Goal: Task Accomplishment & Management: Use online tool/utility

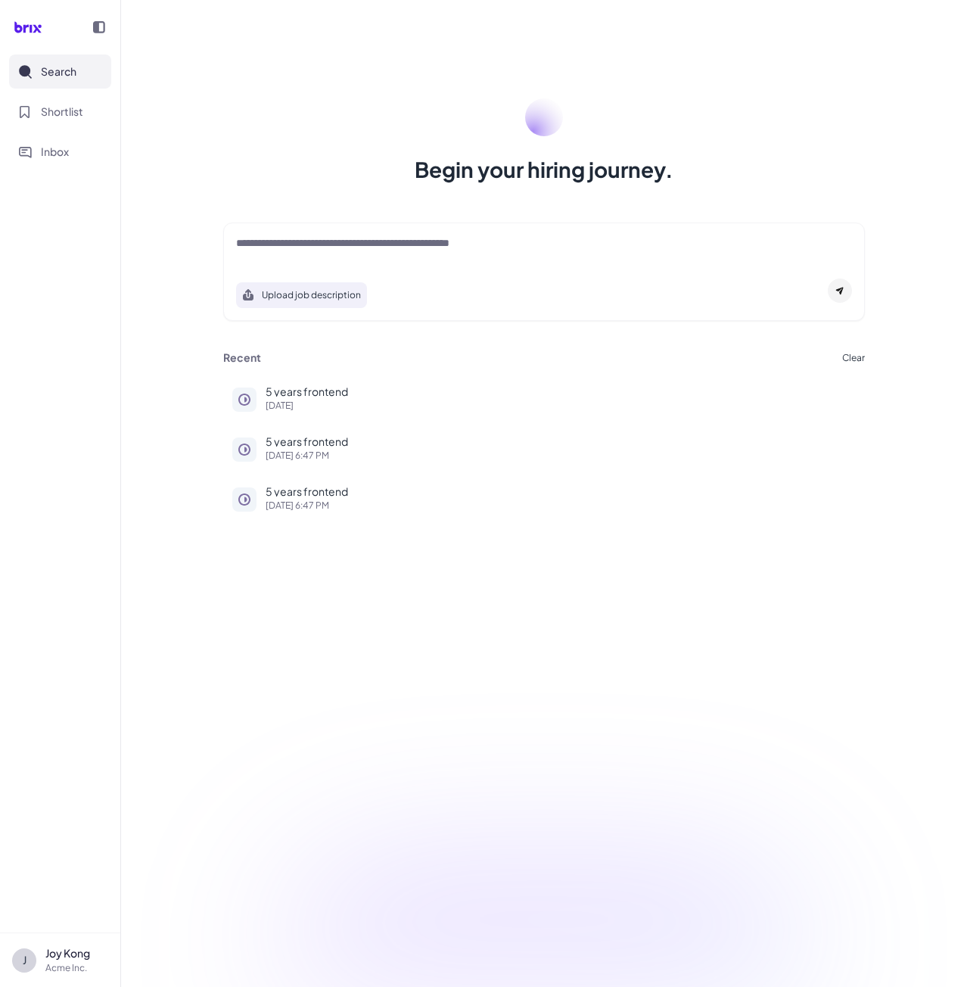
click at [343, 257] on div at bounding box center [544, 250] width 616 height 30
click at [346, 240] on textarea at bounding box center [544, 244] width 616 height 18
click at [287, 390] on p "5 years frontend" at bounding box center [561, 391] width 590 height 11
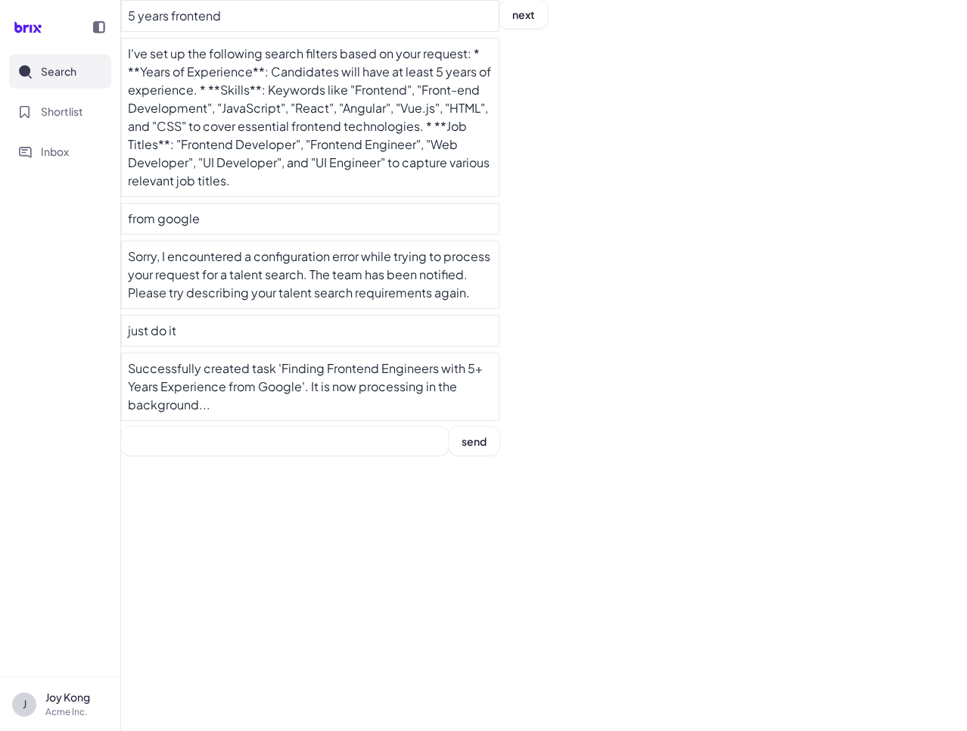
drag, startPoint x: 425, startPoint y: 596, endPoint x: 564, endPoint y: 493, distance: 173.6
click at [564, 493] on div "5 years frontend I've set up the following search filters based on your request…" at bounding box center [544, 365] width 846 height 731
click at [157, 355] on div "Successfully created task 'Finding Frontend Engineers with 5+ Years Experience …" at bounding box center [310, 387] width 378 height 68
click at [261, 441] on input at bounding box center [285, 441] width 328 height 29
type input "****"
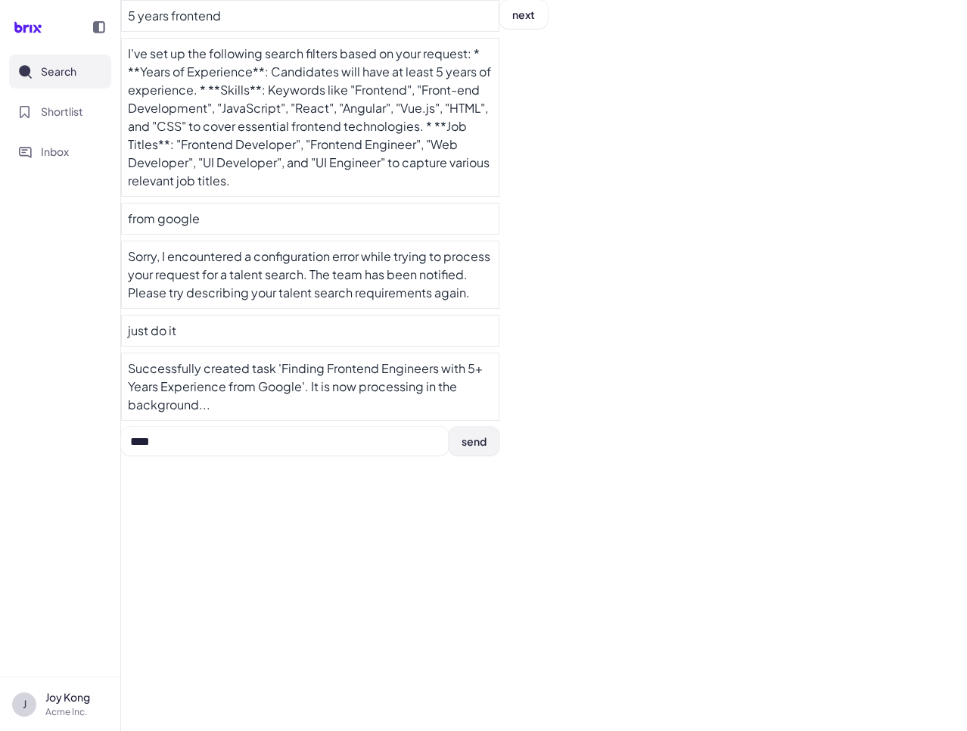
click at [474, 438] on span "send" at bounding box center [474, 441] width 25 height 14
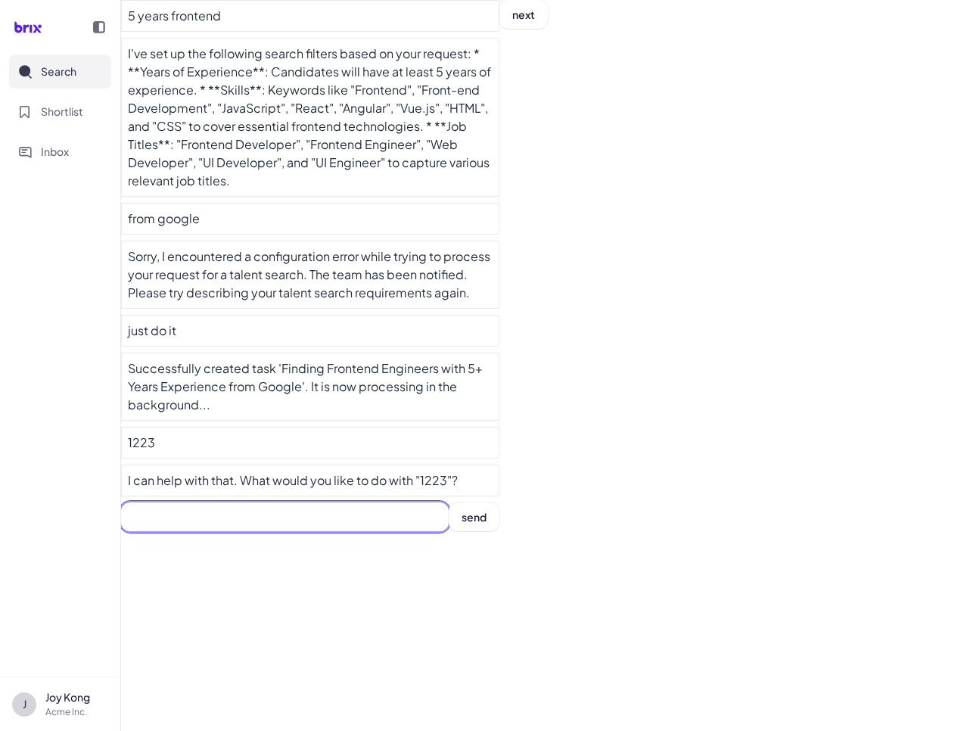
click at [301, 502] on input at bounding box center [285, 516] width 328 height 29
click at [185, 507] on input at bounding box center [285, 516] width 328 height 29
type input "********"
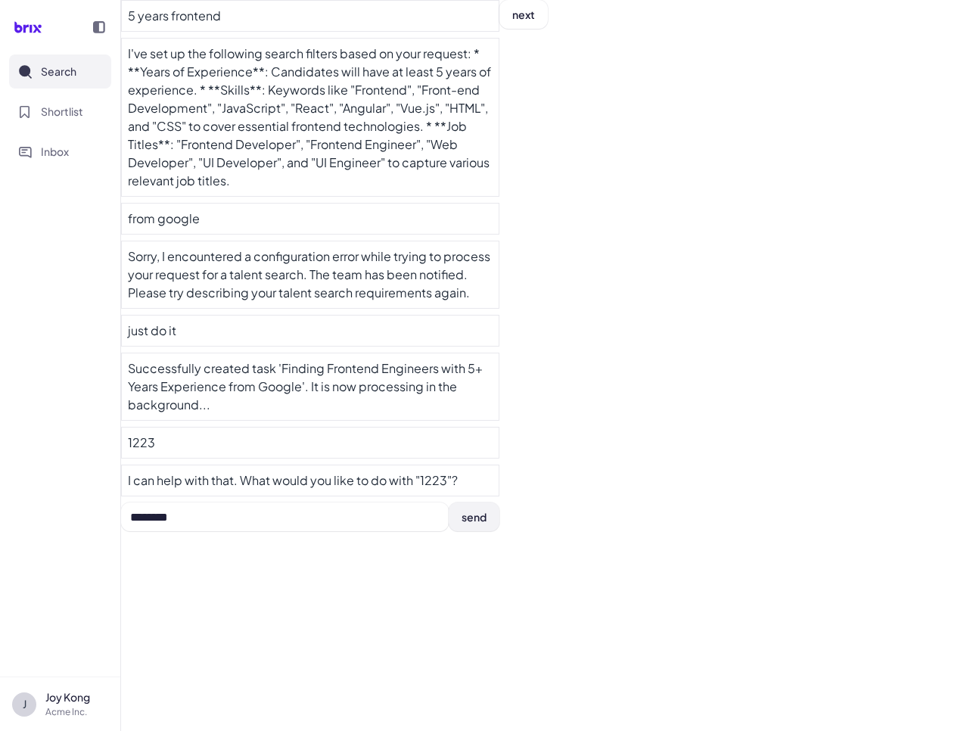
click at [461, 522] on button "send" at bounding box center [474, 516] width 51 height 29
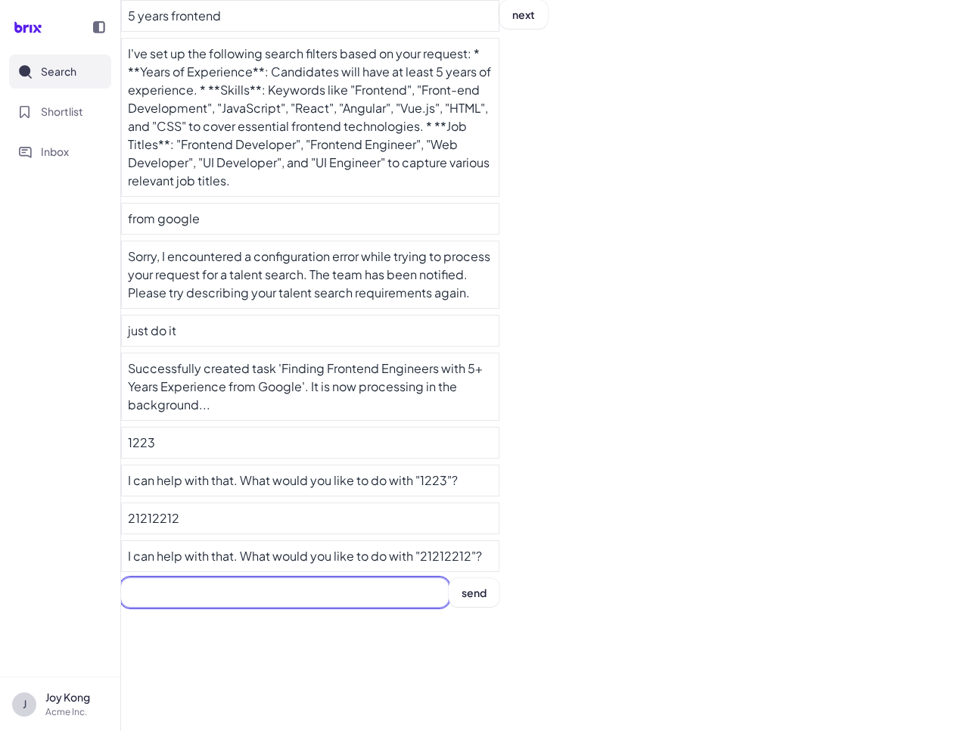
click at [356, 583] on input at bounding box center [285, 592] width 328 height 29
type input "**********"
click at [478, 593] on span "send" at bounding box center [474, 593] width 25 height 14
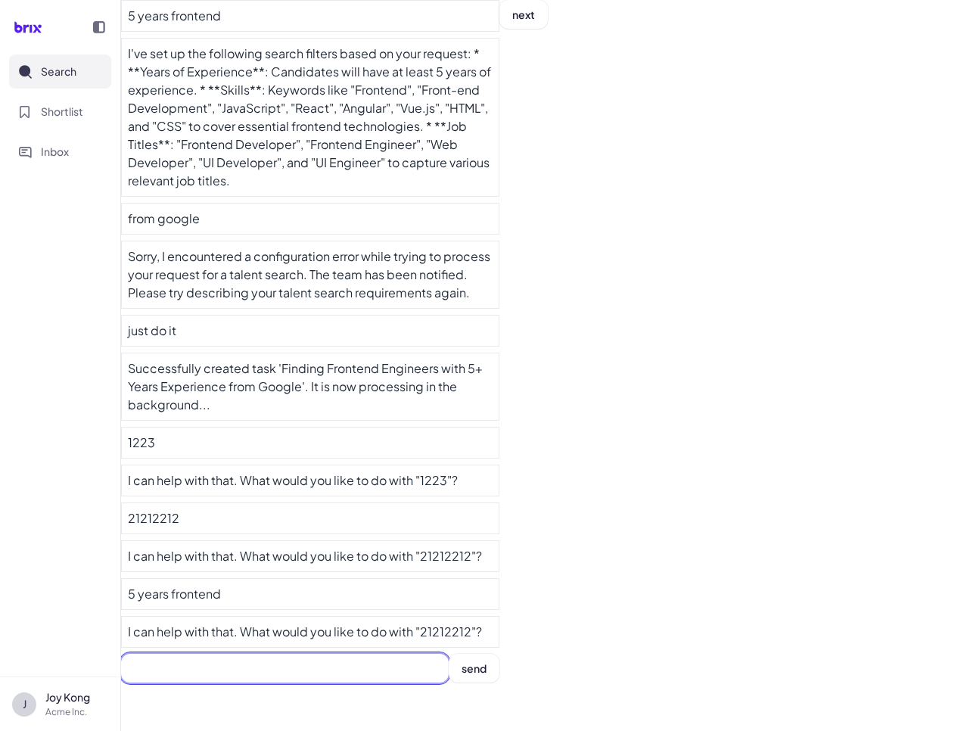
click at [362, 664] on input at bounding box center [285, 668] width 328 height 29
type input "**********"
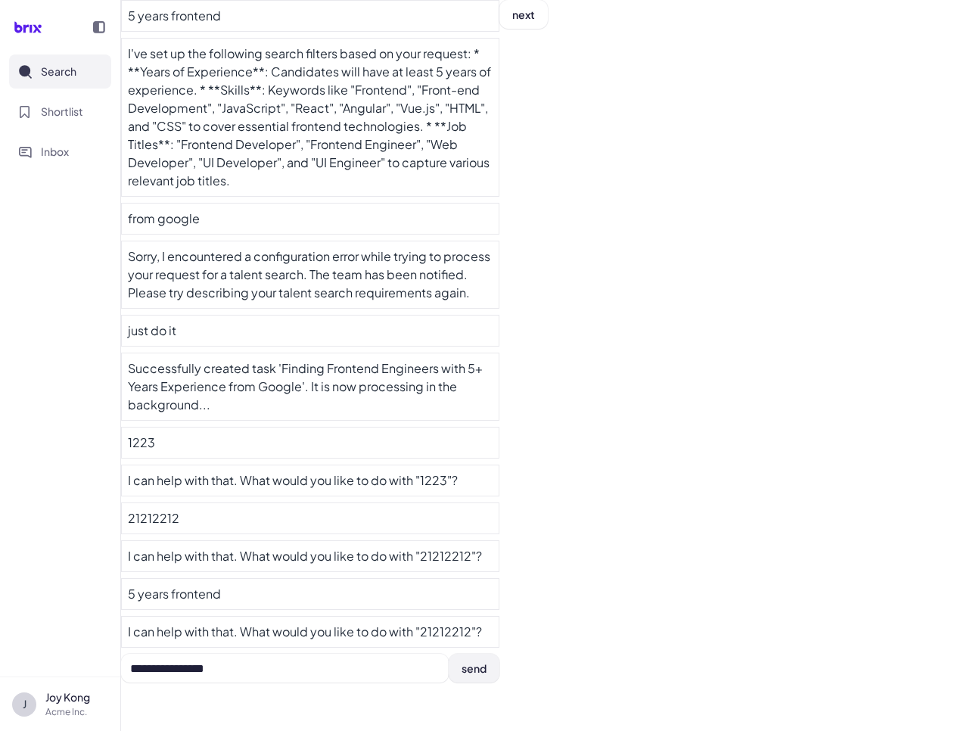
click at [487, 663] on button "send" at bounding box center [474, 668] width 51 height 29
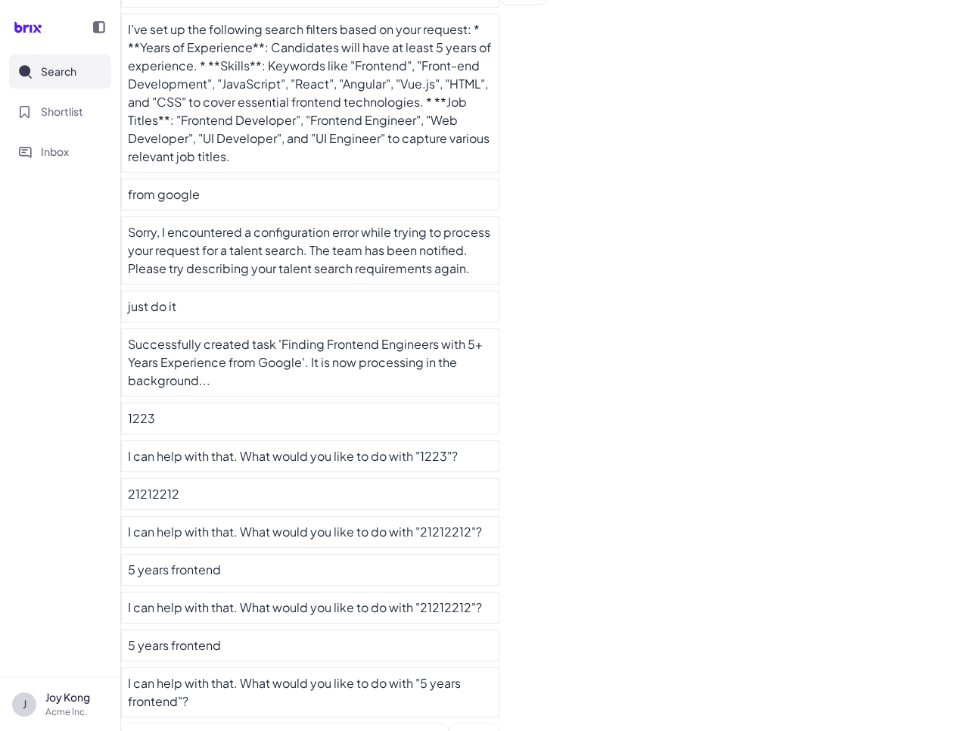
scroll to position [38, 0]
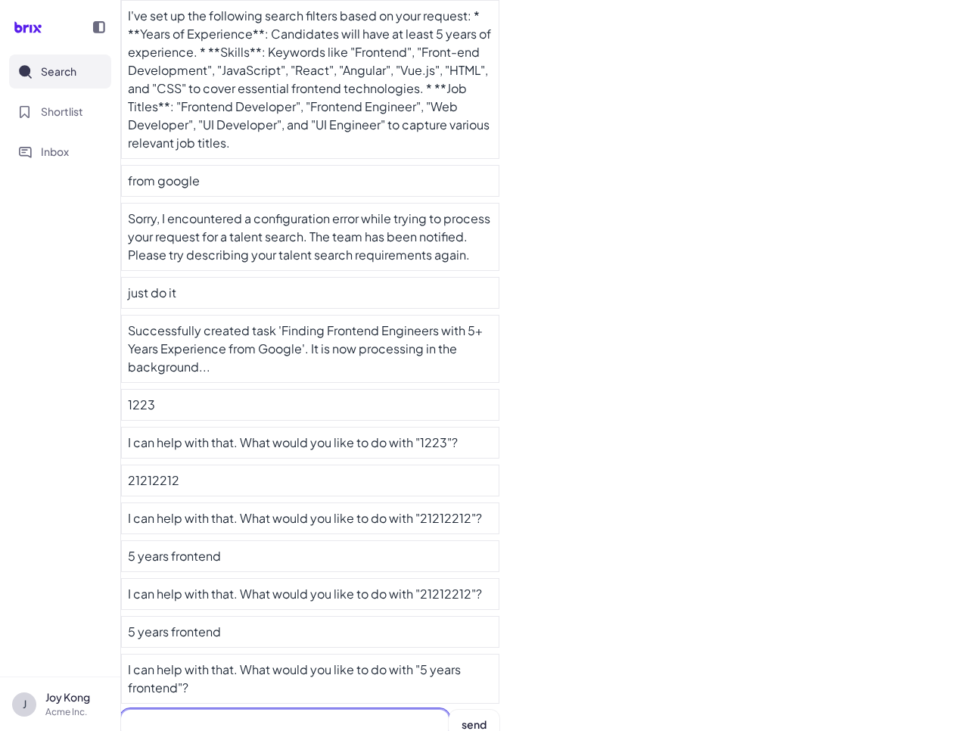
click at [201, 710] on input at bounding box center [285, 724] width 328 height 29
type input "******"
click at [488, 714] on button "send" at bounding box center [474, 724] width 51 height 29
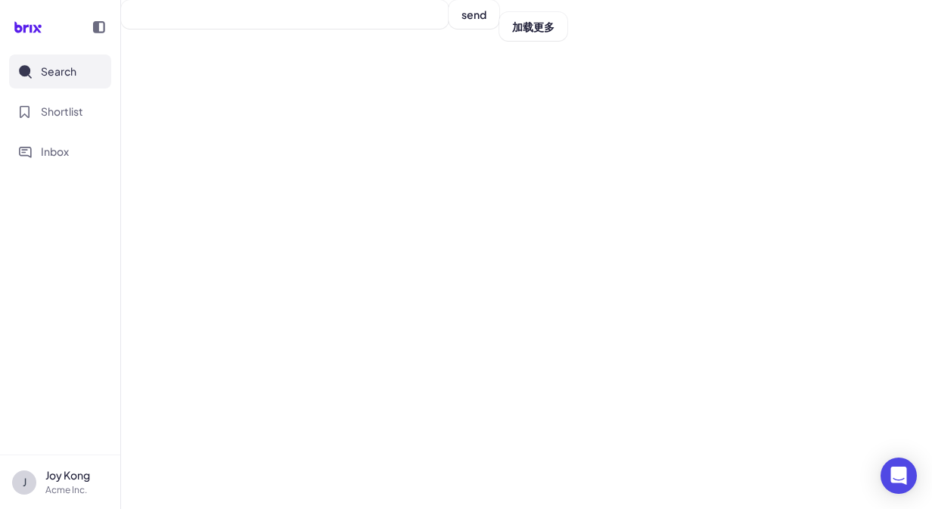
click at [529, 41] on div "send 加载更多" at bounding box center [526, 254] width 811 height 509
click at [531, 30] on span "加载更多" at bounding box center [533, 27] width 42 height 14
click at [222, 19] on input at bounding box center [285, 14] width 328 height 29
type input "**"
click at [465, 22] on button "send" at bounding box center [474, 14] width 51 height 29
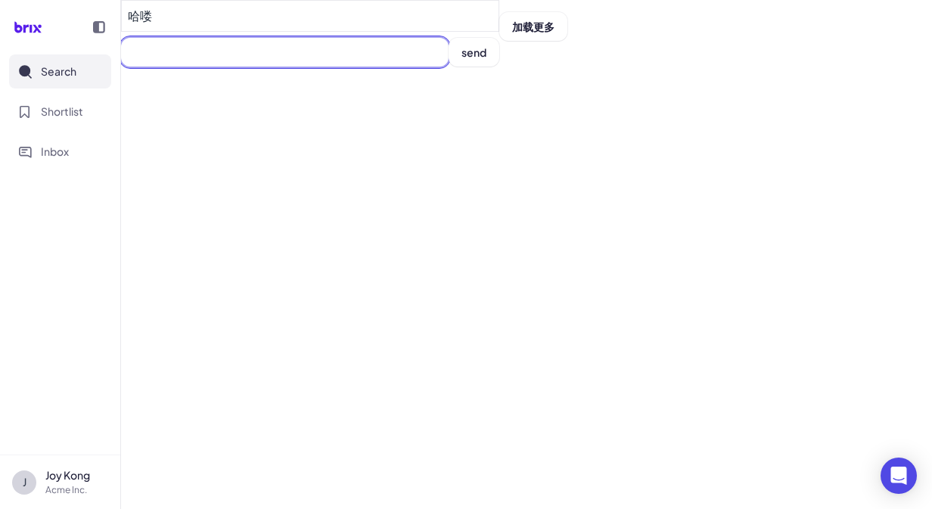
click at [327, 62] on input at bounding box center [285, 52] width 328 height 29
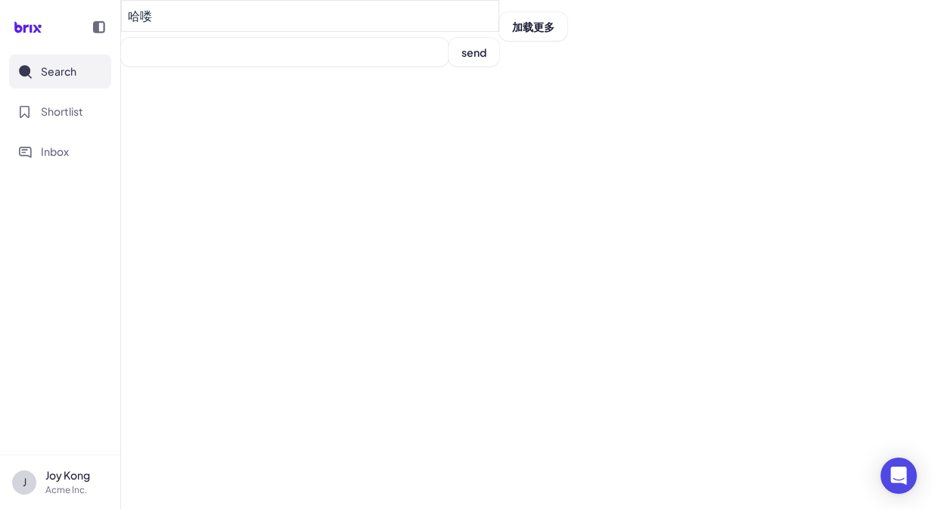
click at [23, 67] on icon "Search" at bounding box center [25, 71] width 10 height 10
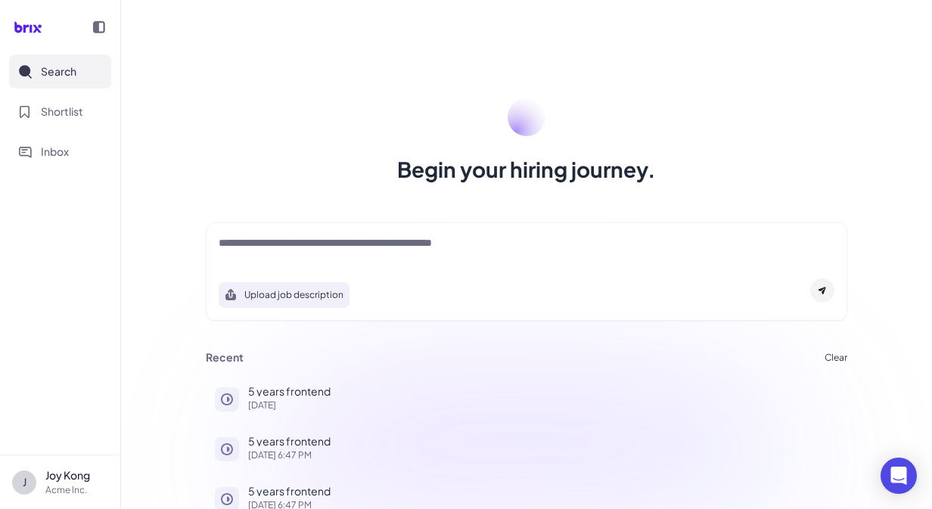
click at [268, 386] on icon at bounding box center [526, 441] width 539 height 135
click at [263, 399] on icon at bounding box center [526, 441] width 539 height 135
click at [235, 399] on div at bounding box center [227, 399] width 24 height 24
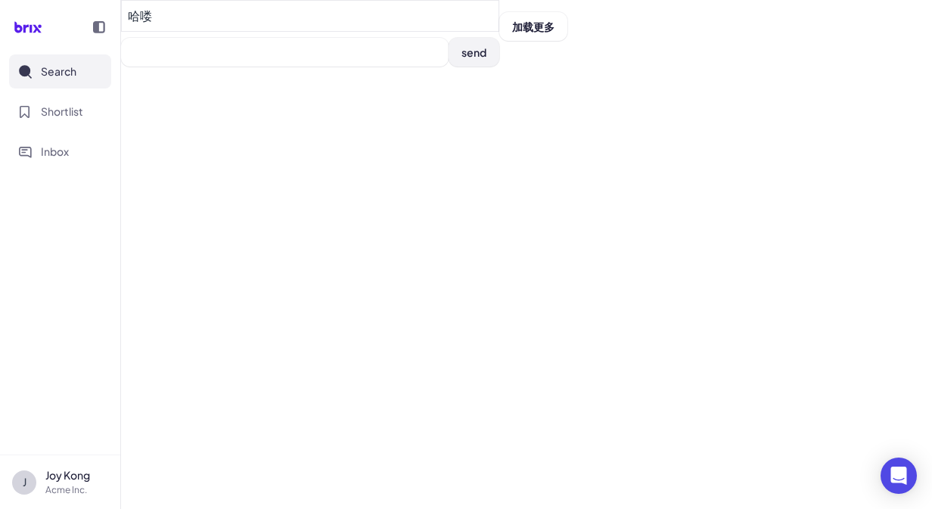
click at [475, 55] on span "send" at bounding box center [474, 52] width 25 height 14
click at [313, 98] on div "哈喽 send 加载更多" at bounding box center [526, 254] width 811 height 509
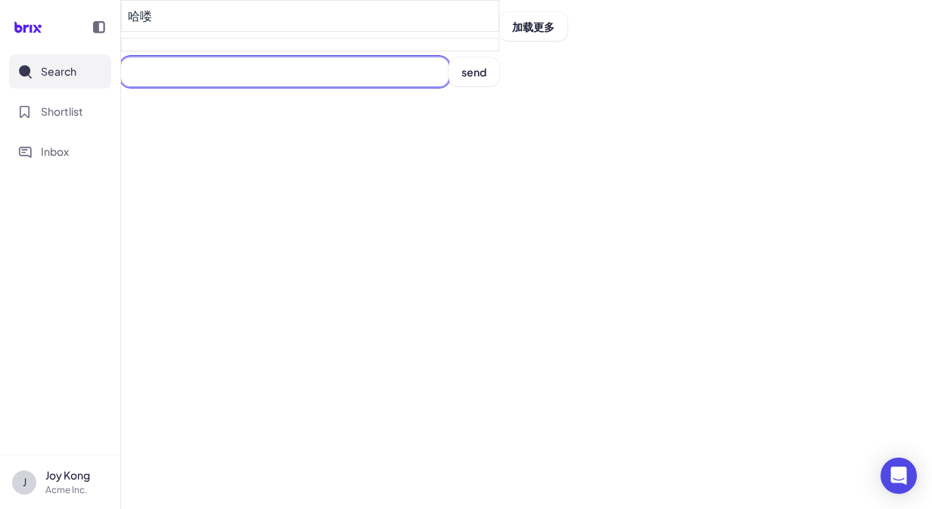
click at [301, 78] on input at bounding box center [285, 72] width 328 height 29
type input "**"
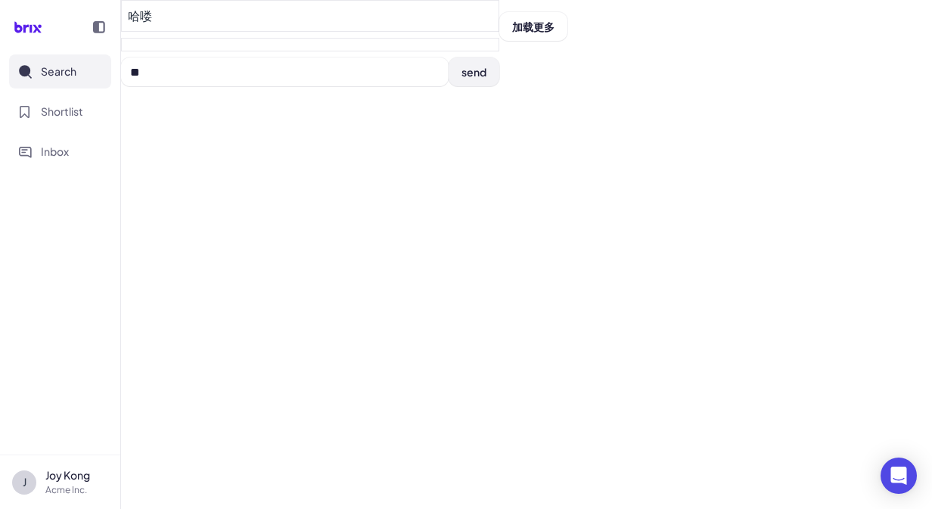
click at [453, 73] on button "send" at bounding box center [474, 72] width 51 height 29
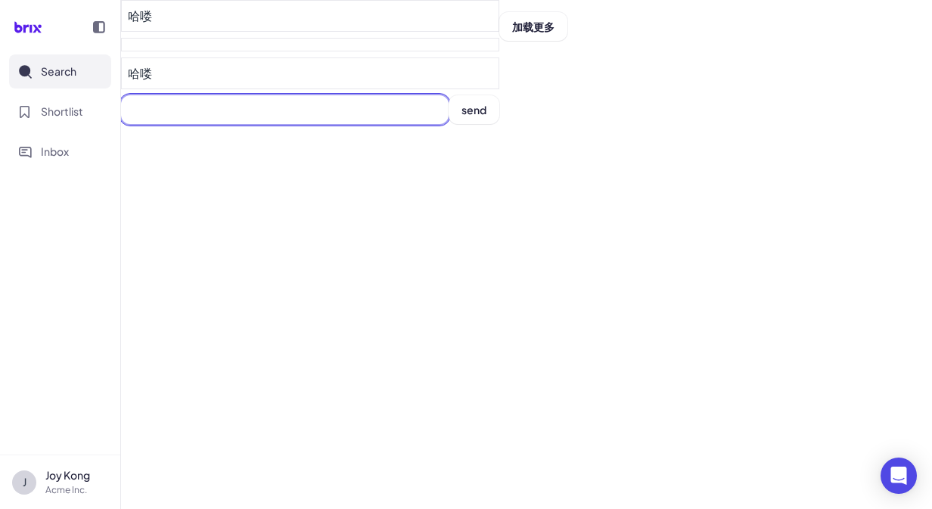
click at [318, 104] on input at bounding box center [285, 109] width 328 height 29
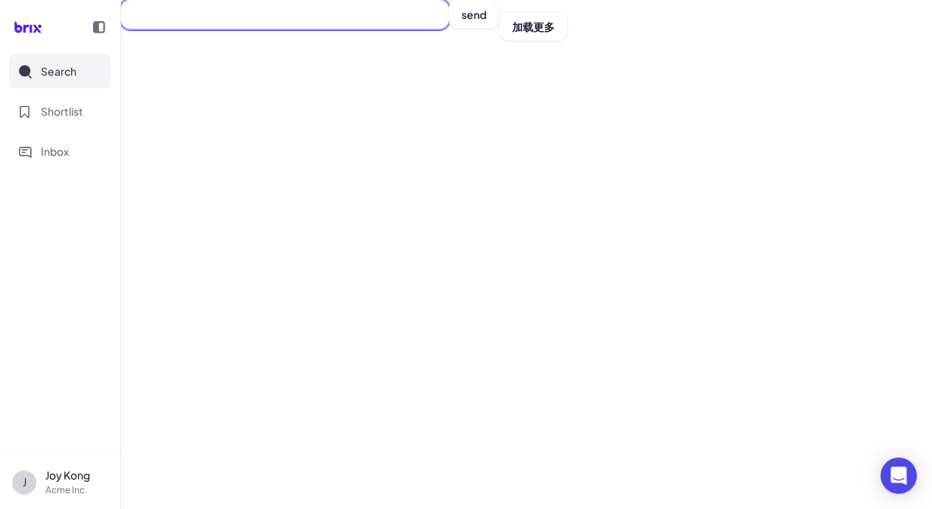
click at [154, 17] on input at bounding box center [285, 14] width 328 height 29
type input "*"
type input "**********"
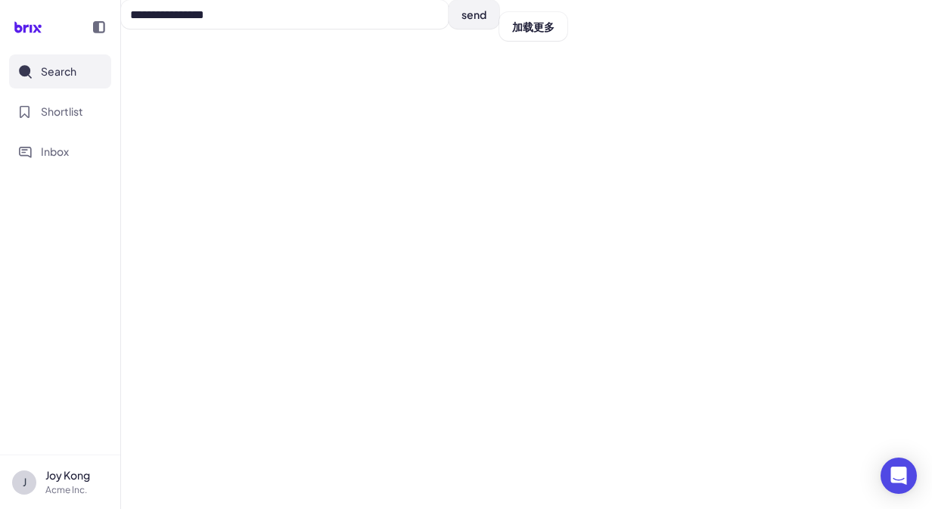
click at [468, 21] on button "send" at bounding box center [474, 14] width 51 height 29
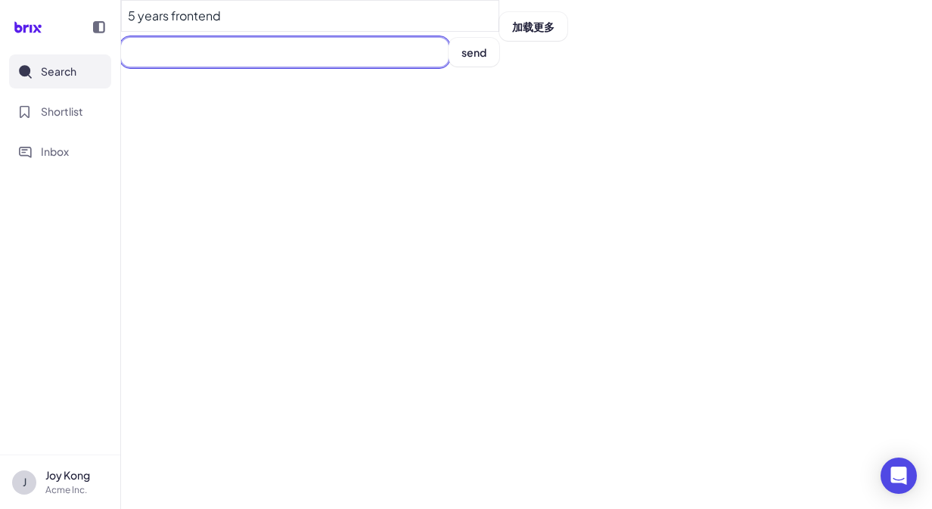
click at [344, 46] on input at bounding box center [285, 52] width 328 height 29
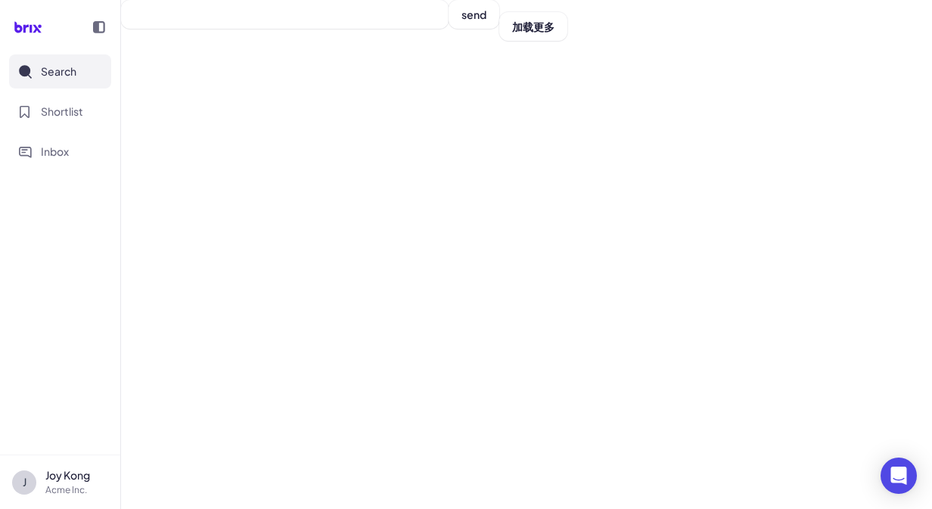
click at [483, 355] on div "send 加载更多" at bounding box center [526, 254] width 811 height 509
click at [524, 30] on span "加载更多" at bounding box center [533, 27] width 42 height 14
click at [359, 22] on input at bounding box center [285, 14] width 328 height 29
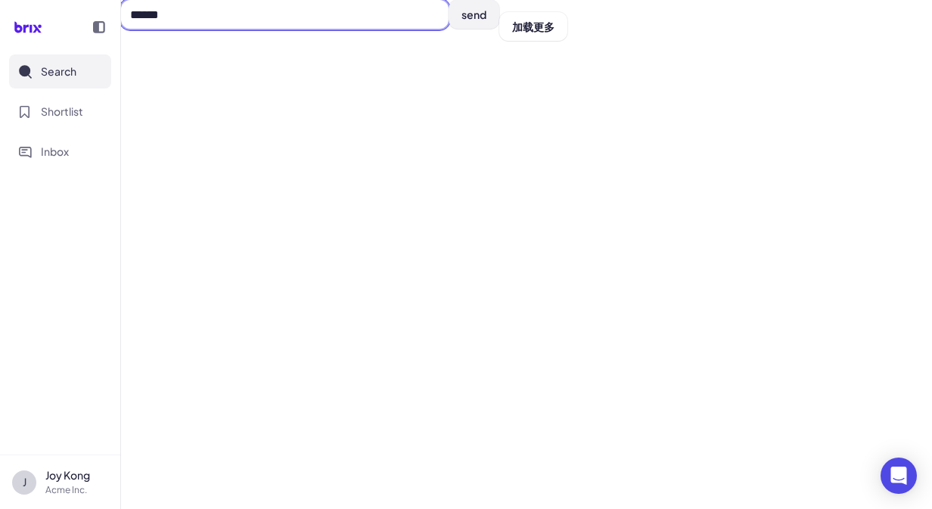
type input "******"
click at [474, 19] on span "send" at bounding box center [474, 15] width 25 height 14
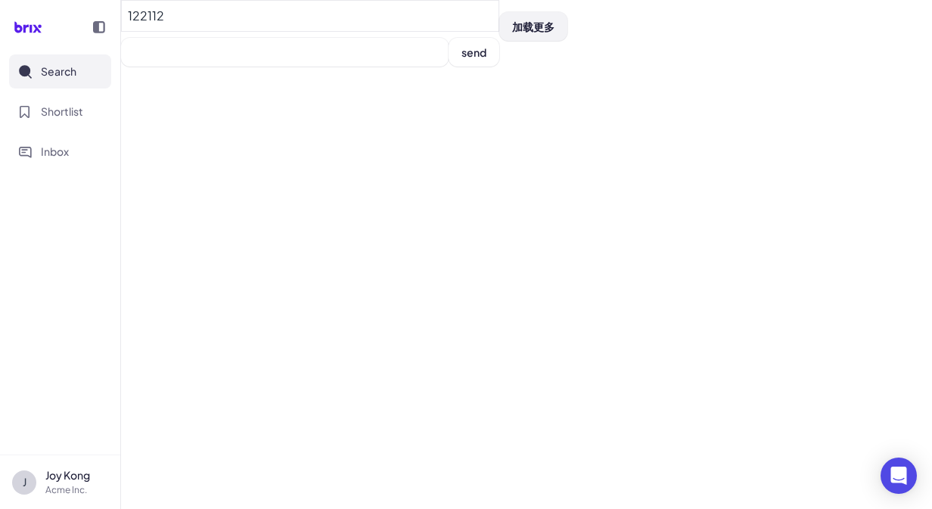
click at [543, 20] on span "加载更多" at bounding box center [533, 27] width 42 height 14
click at [78, 84] on button "Search" at bounding box center [60, 71] width 102 height 34
click at [77, 84] on button "Search" at bounding box center [60, 71] width 102 height 34
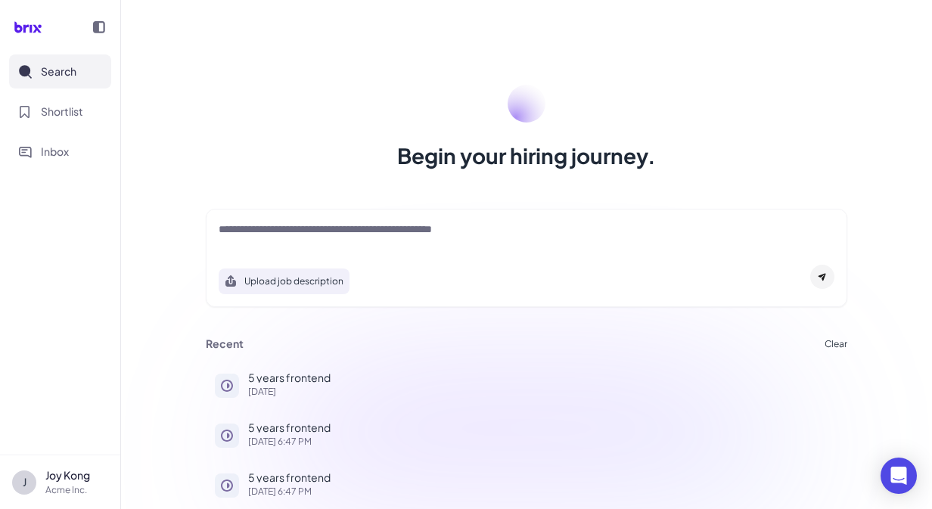
scroll to position [17, 0]
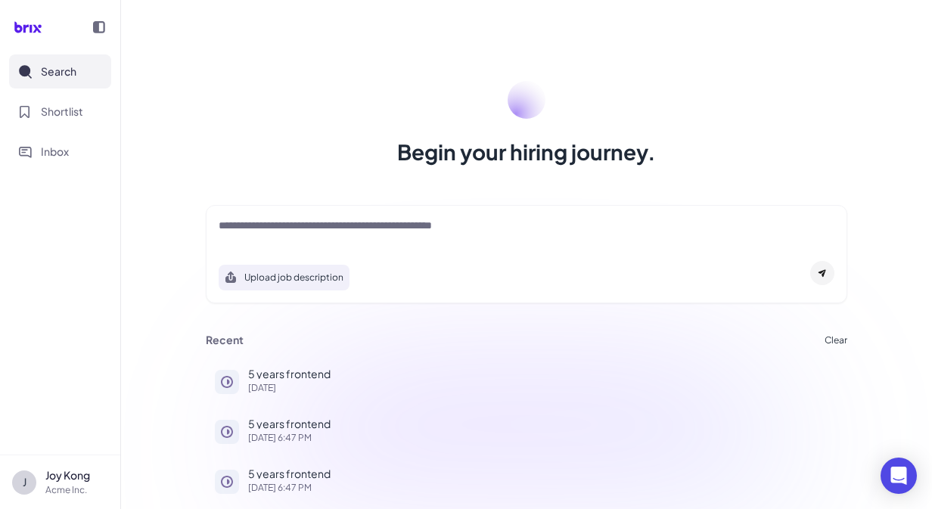
click at [221, 434] on icon at bounding box center [227, 432] width 12 height 12
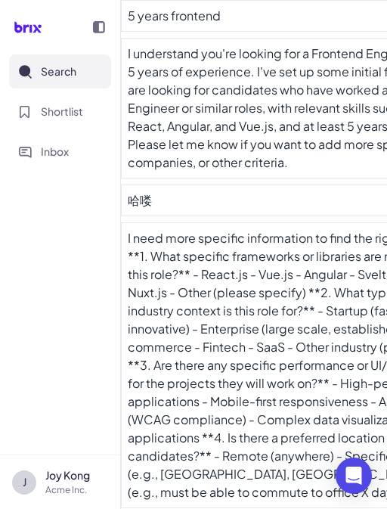
click at [95, 257] on nav "Search Shortlist Inbox" at bounding box center [60, 254] width 120 height 400
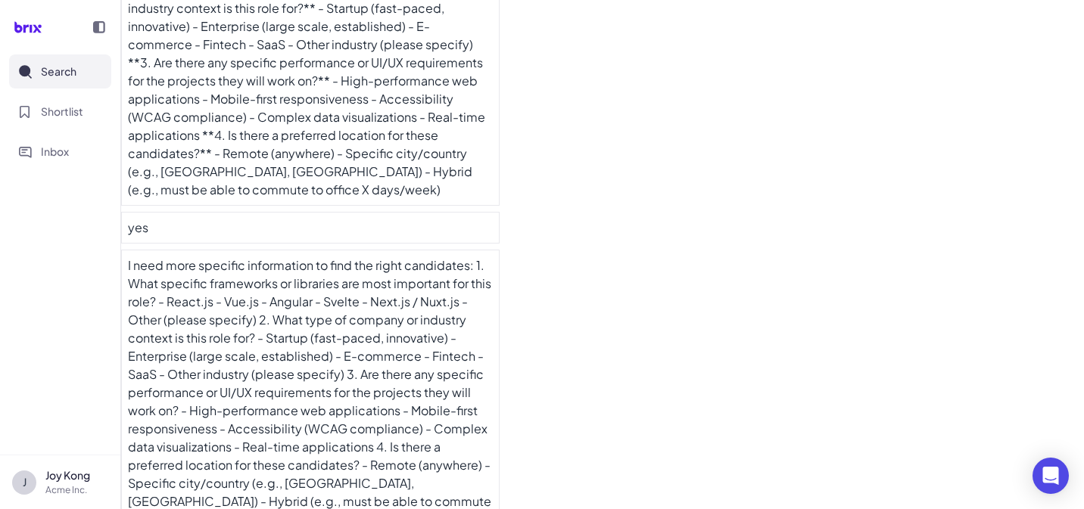
scroll to position [417, 0]
